Goal: Answer question/provide support

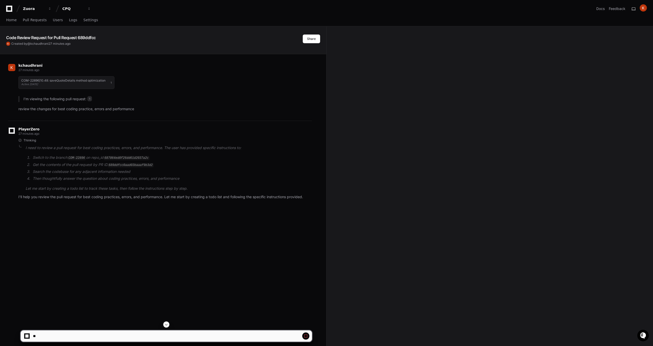
click at [240, 227] on div "kchaudhrani 27 minutes ago COM-22896|10.48: saveQuoteDetails method optimizatio…" at bounding box center [163, 227] width 314 height 346
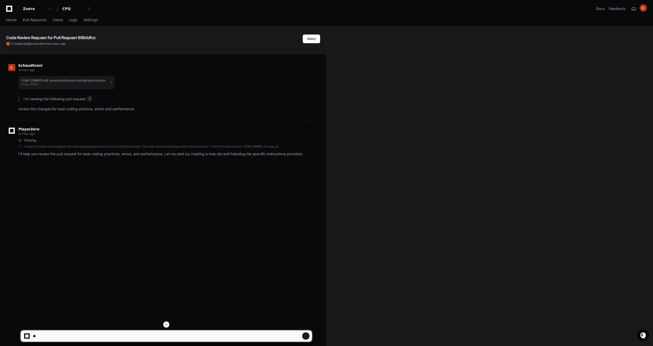
click at [403, 141] on div "Code Review Request for Pull Request 689ddfcc Created by @ kchaudhrani an hour …" at bounding box center [326, 227] width 653 height 403
click at [645, 334] on icon "Open customer support" at bounding box center [643, 335] width 6 height 6
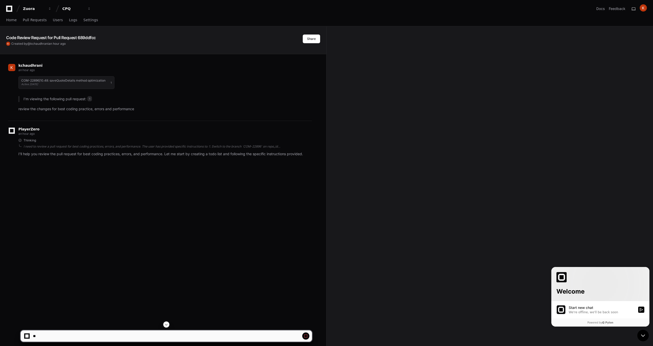
click at [618, 311] on div "We're offline, we'll be back soon" at bounding box center [602, 312] width 66 height 4
click at [639, 311] on button "Start new chat We're offline, we'll be back soon" at bounding box center [642, 310] width 6 height 6
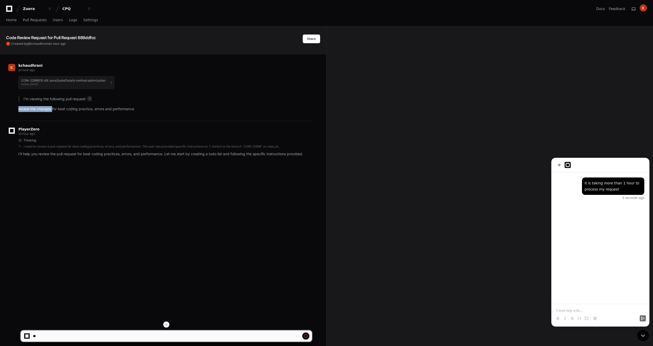
click at [52, 108] on p "review the changes for best coding practice, errors and performance" at bounding box center [165, 109] width 294 height 6
click at [57, 149] on div "Thinking I need to review a pull request for best coding practices, errors, and…" at bounding box center [165, 147] width 294 height 19
click at [61, 146] on div "I need to review a pull request for best coding practices, errors, and performa…" at bounding box center [168, 146] width 289 height 4
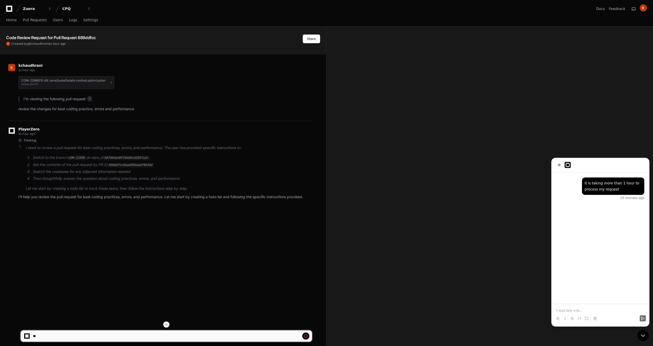
drag, startPoint x: 513, startPoint y: 89, endPoint x: 509, endPoint y: 89, distance: 4.1
click at [513, 89] on div "Code Review Request for Pull Request 689ddfcc Created by @ kchaudhrani an hour …" at bounding box center [326, 227] width 653 height 403
